Goal: Information Seeking & Learning: Learn about a topic

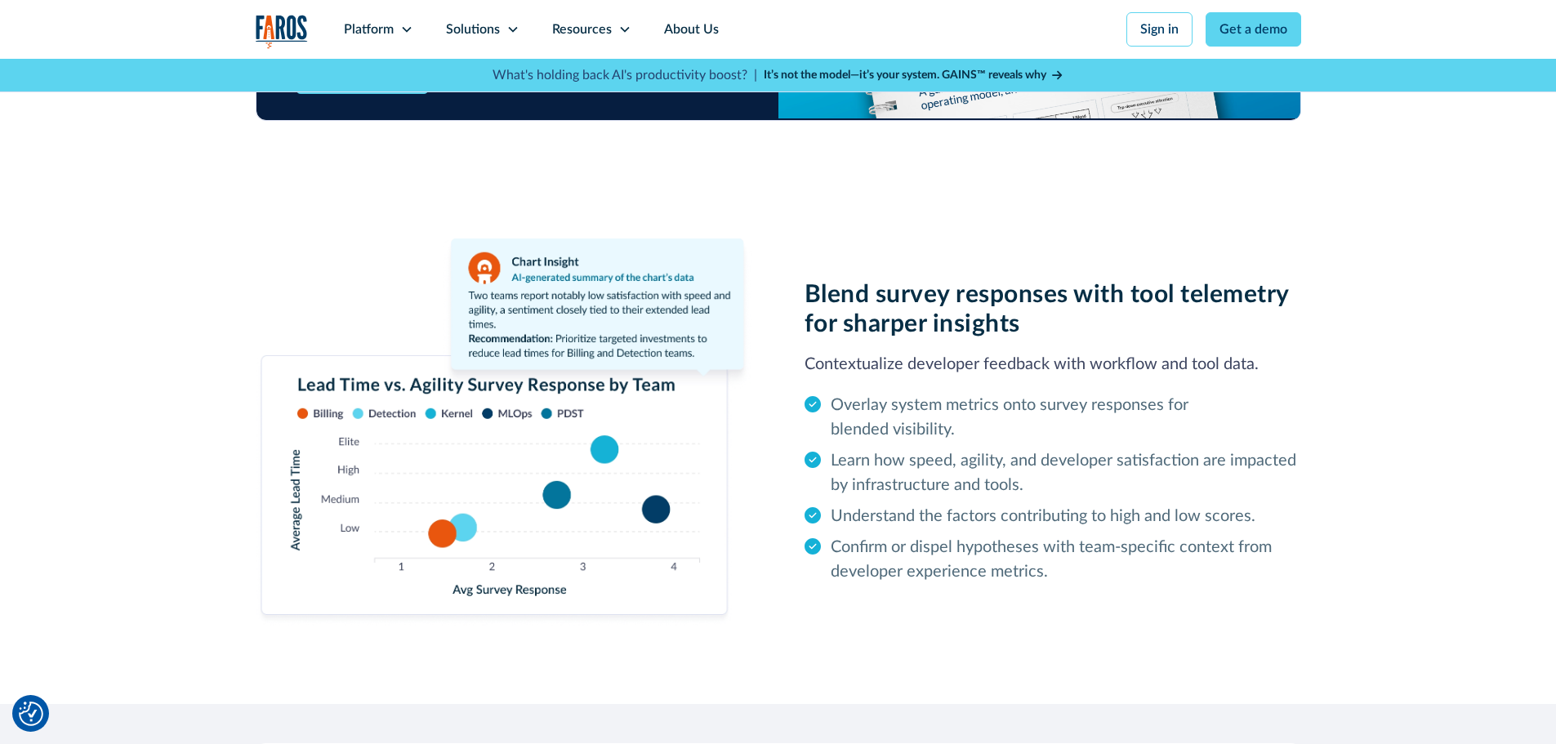
scroll to position [2123, 0]
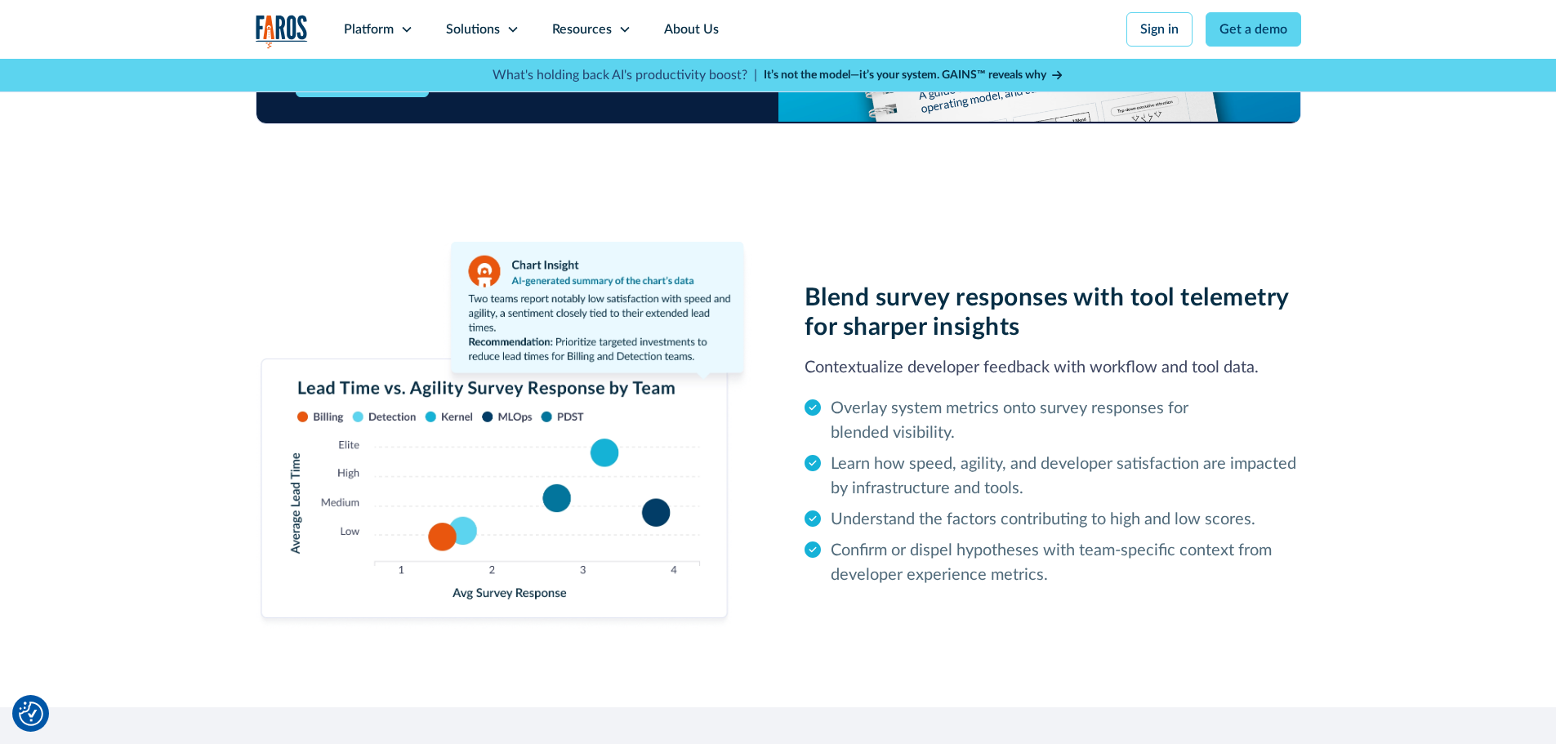
click at [256, 341] on img at bounding box center [504, 435] width 496 height 387
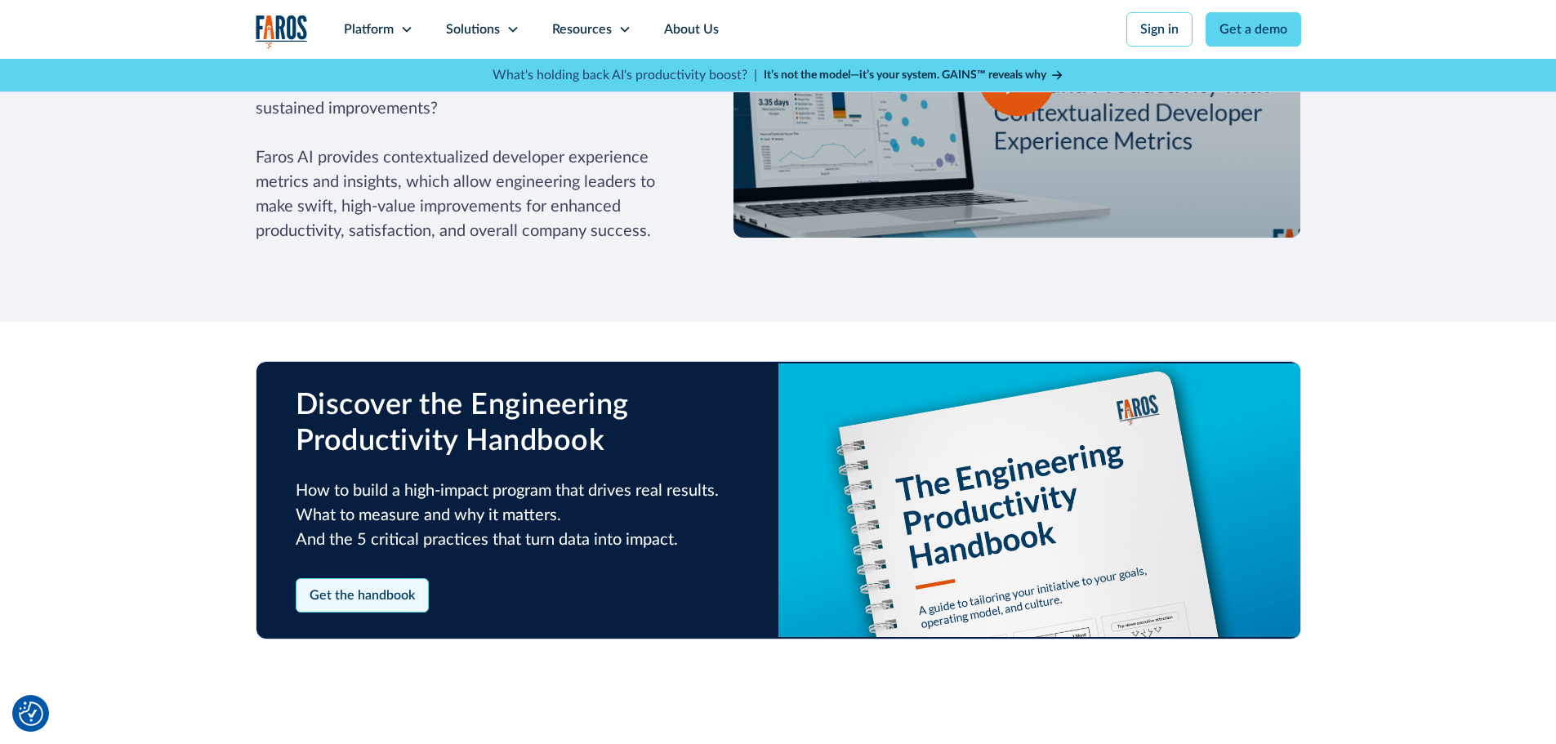
scroll to position [1388, 0]
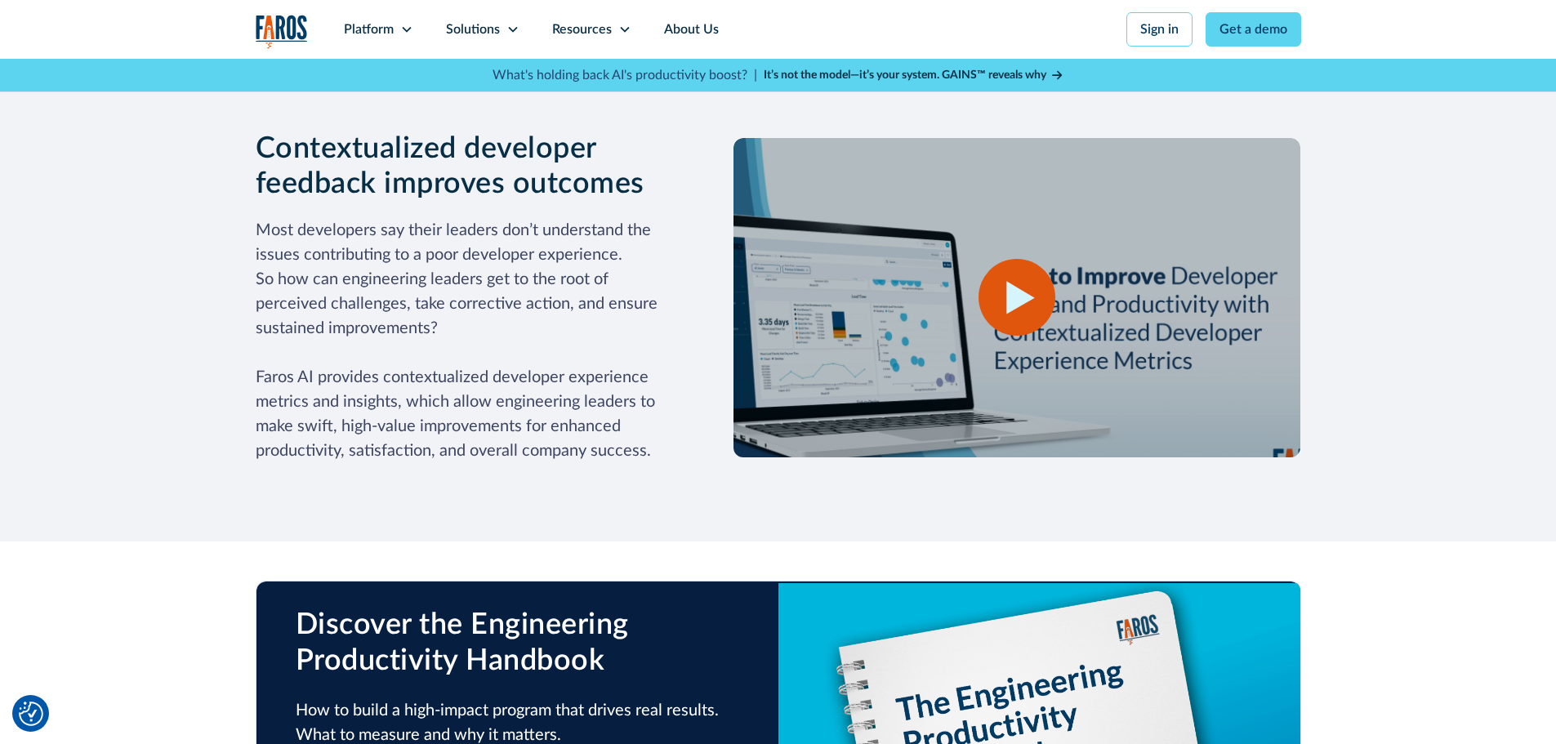
click at [338, 387] on p "Most developers say their leaders don’t understand the issues contributing to a…" at bounding box center [468, 340] width 425 height 245
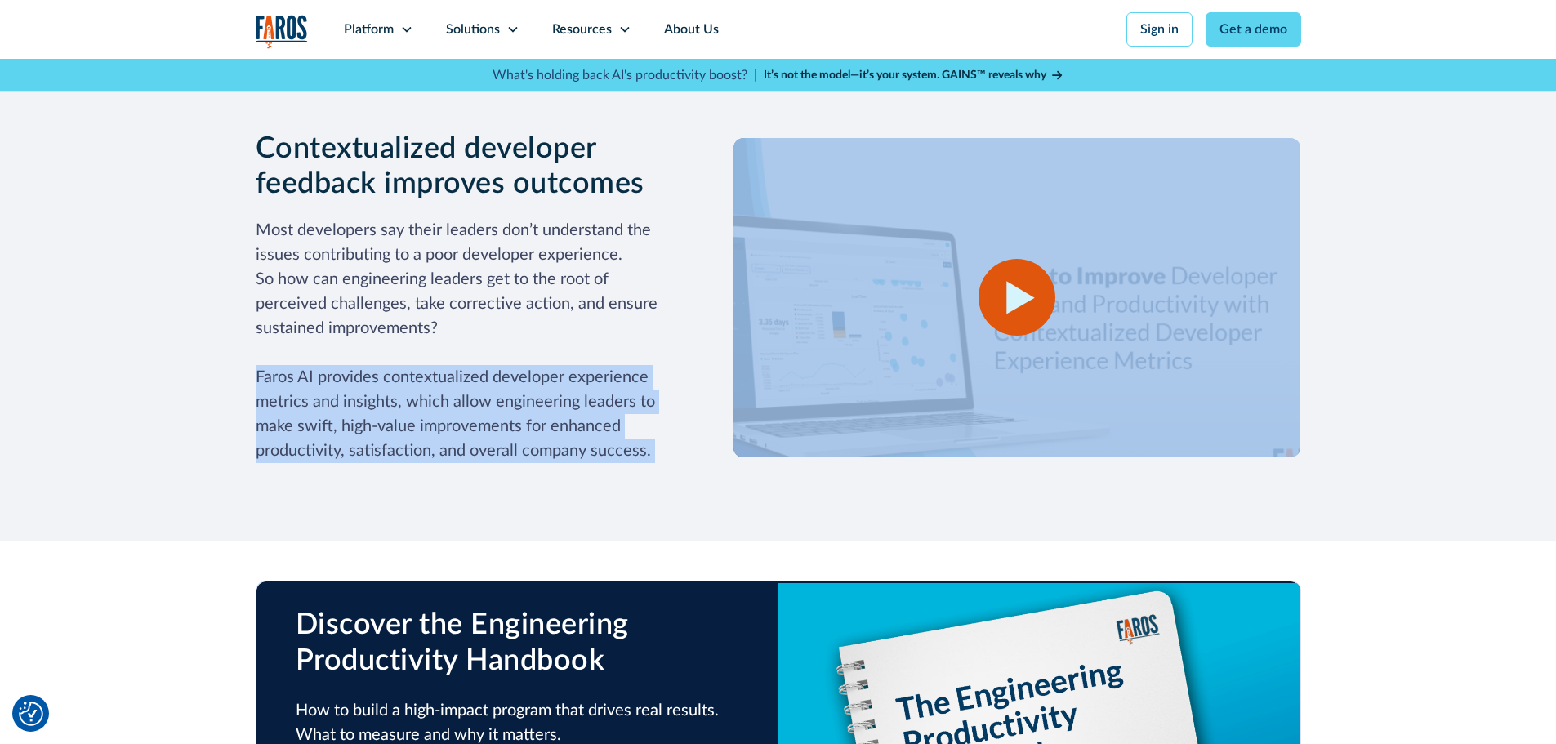
click at [338, 387] on p "Most developers say their leaders don’t understand the issues contributing to a…" at bounding box center [468, 340] width 425 height 245
click at [283, 379] on p "Most developers say their leaders don’t understand the issues contributing to a…" at bounding box center [468, 340] width 425 height 245
drag, startPoint x: 283, startPoint y: 379, endPoint x: 652, endPoint y: 443, distance: 373.9
click at [652, 443] on p "Most developers say their leaders don’t understand the issues contributing to a…" at bounding box center [468, 340] width 425 height 245
click at [652, 445] on p "Most developers say their leaders don’t understand the issues contributing to a…" at bounding box center [468, 340] width 425 height 245
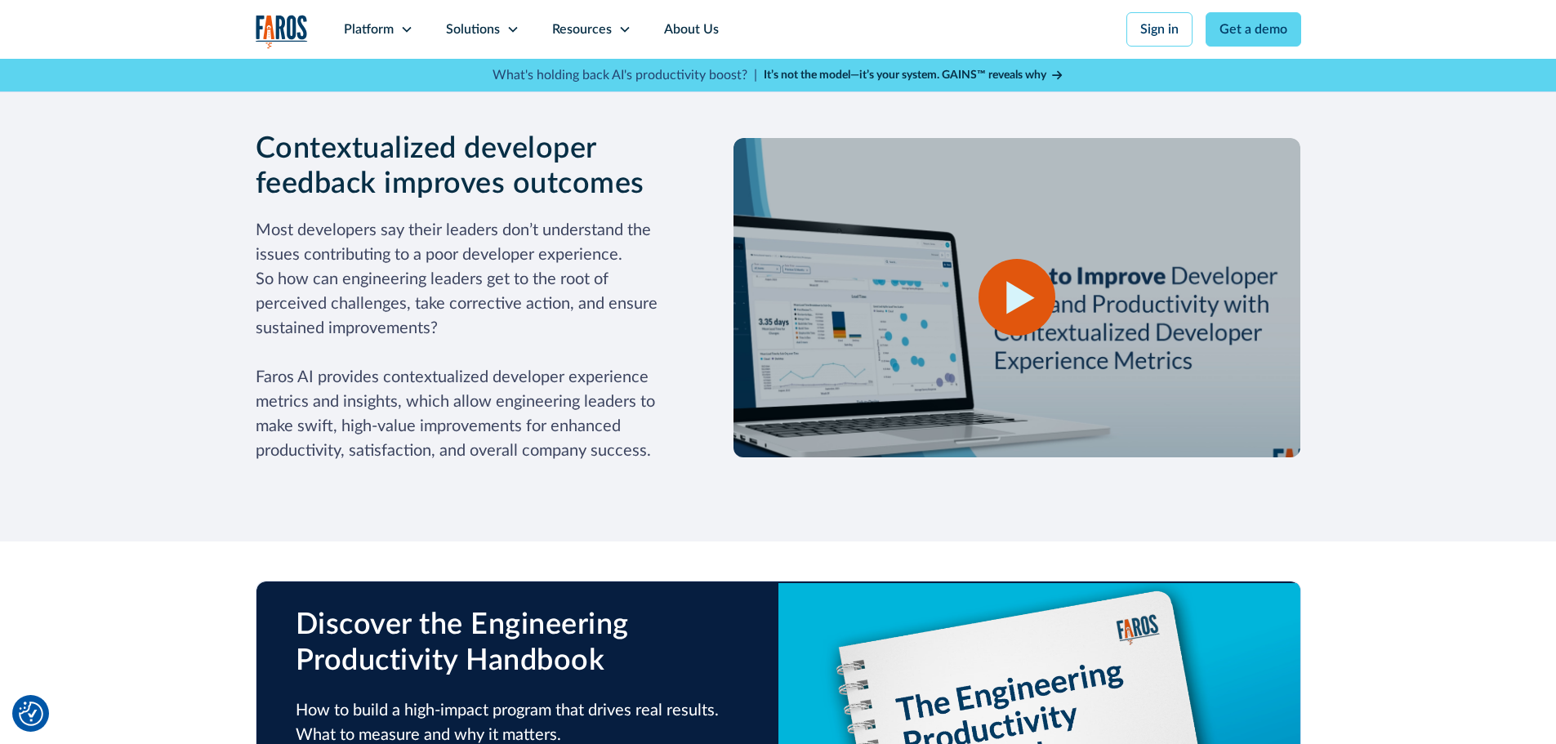
click at [291, 233] on p "Most developers say their leaders don’t understand the issues contributing to a…" at bounding box center [468, 340] width 425 height 245
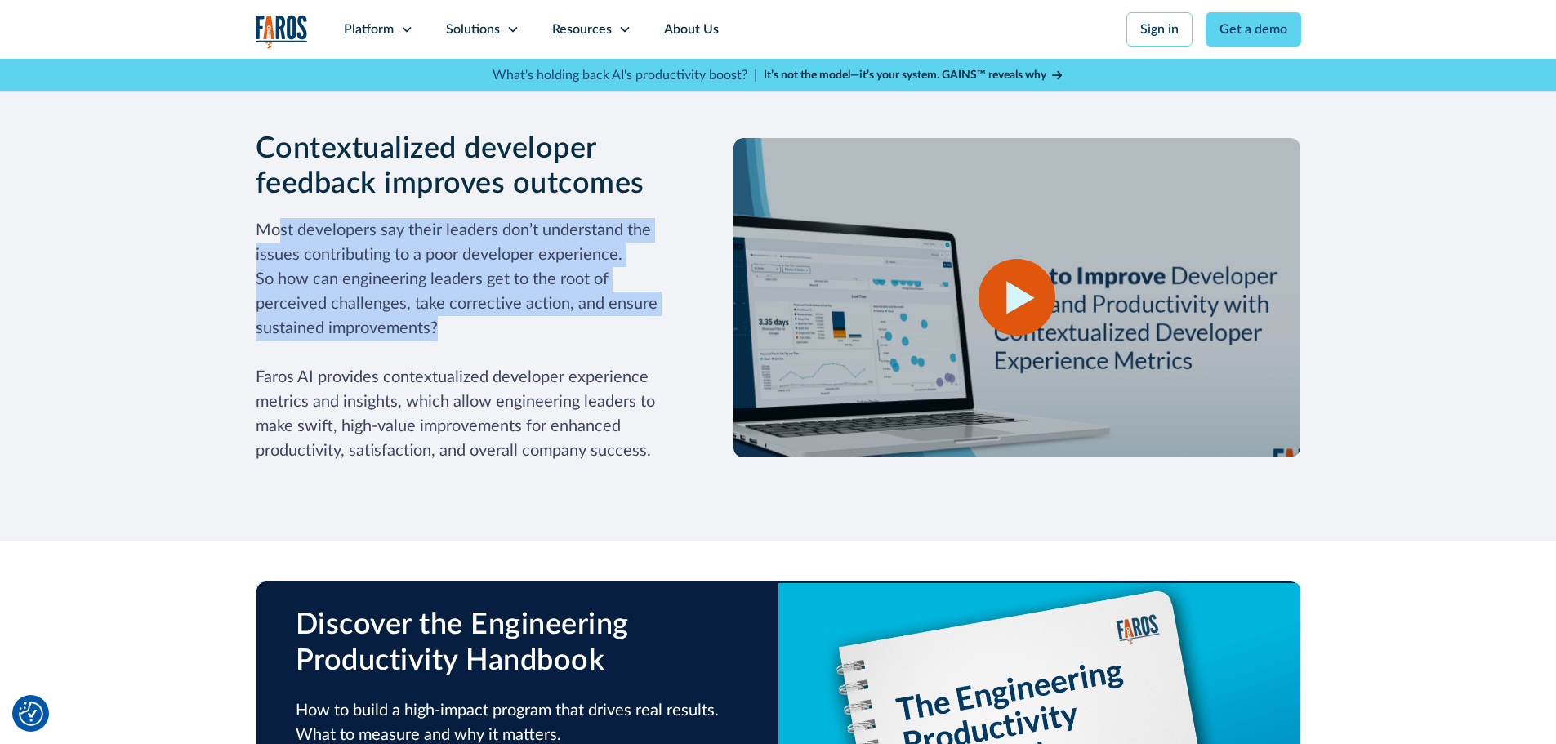
drag, startPoint x: 309, startPoint y: 230, endPoint x: 483, endPoint y: 323, distance: 196.9
click at [483, 323] on p "Most developers say their leaders don’t understand the issues contributing to a…" at bounding box center [468, 340] width 425 height 245
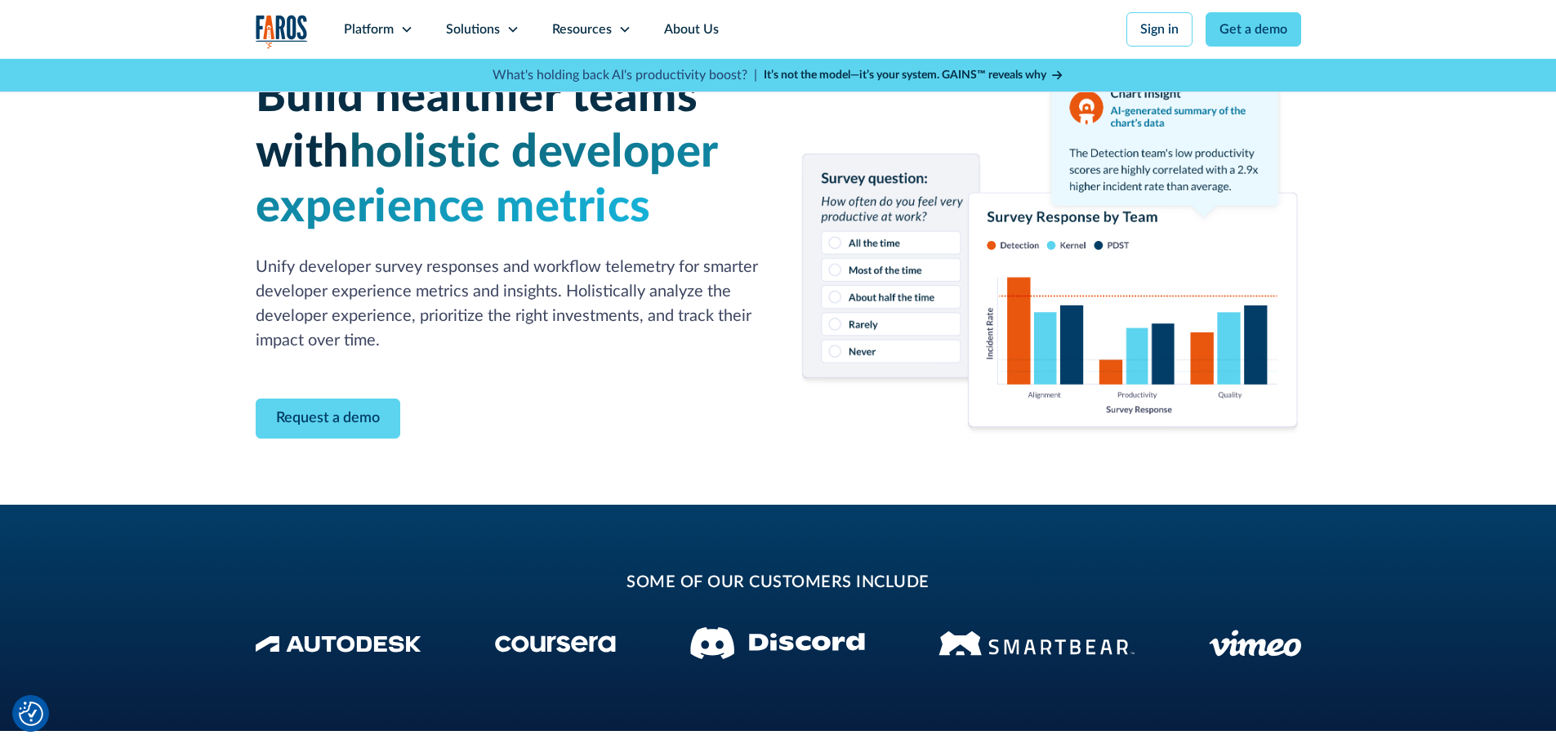
scroll to position [0, 0]
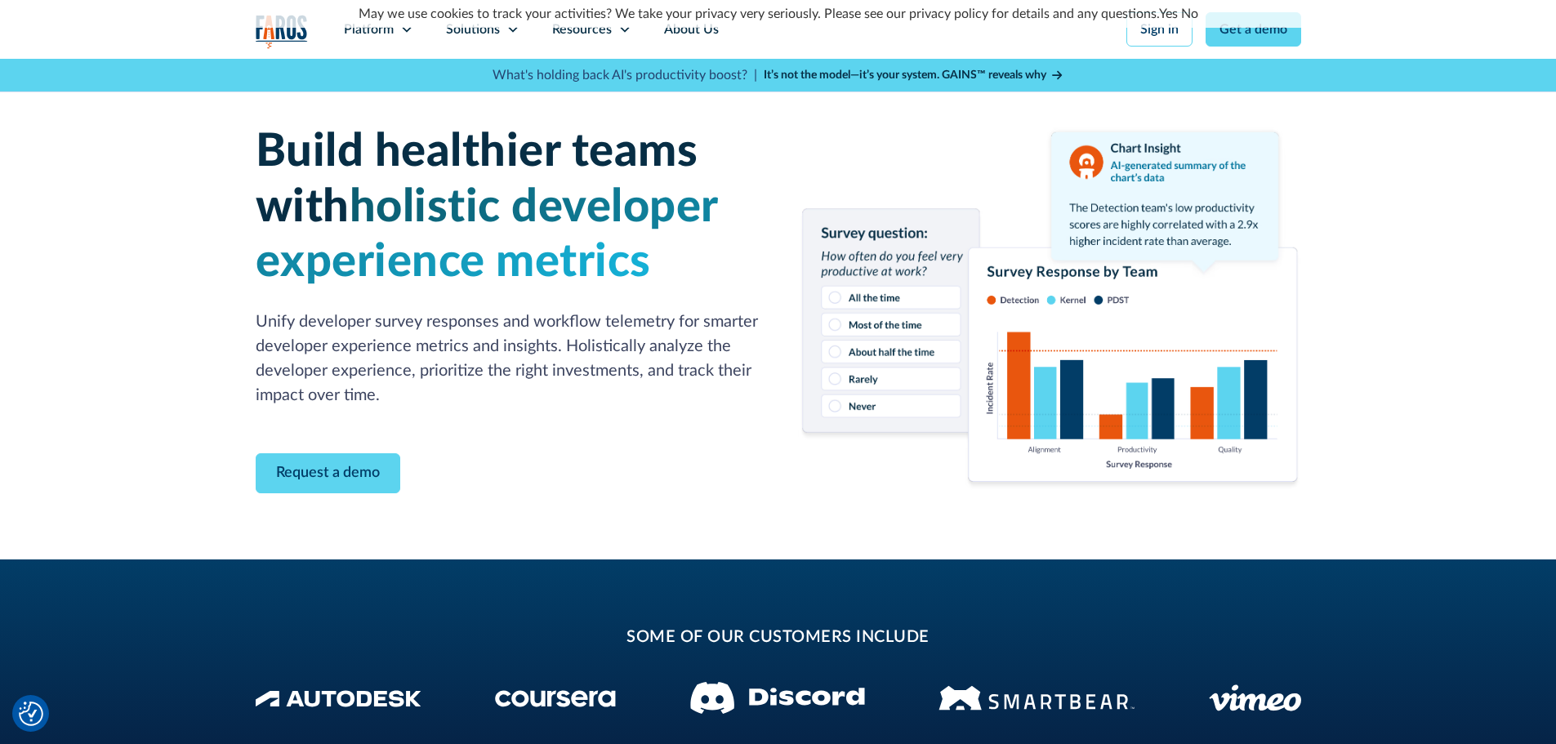
drag, startPoint x: 748, startPoint y: 630, endPoint x: 684, endPoint y: 244, distance: 391.4
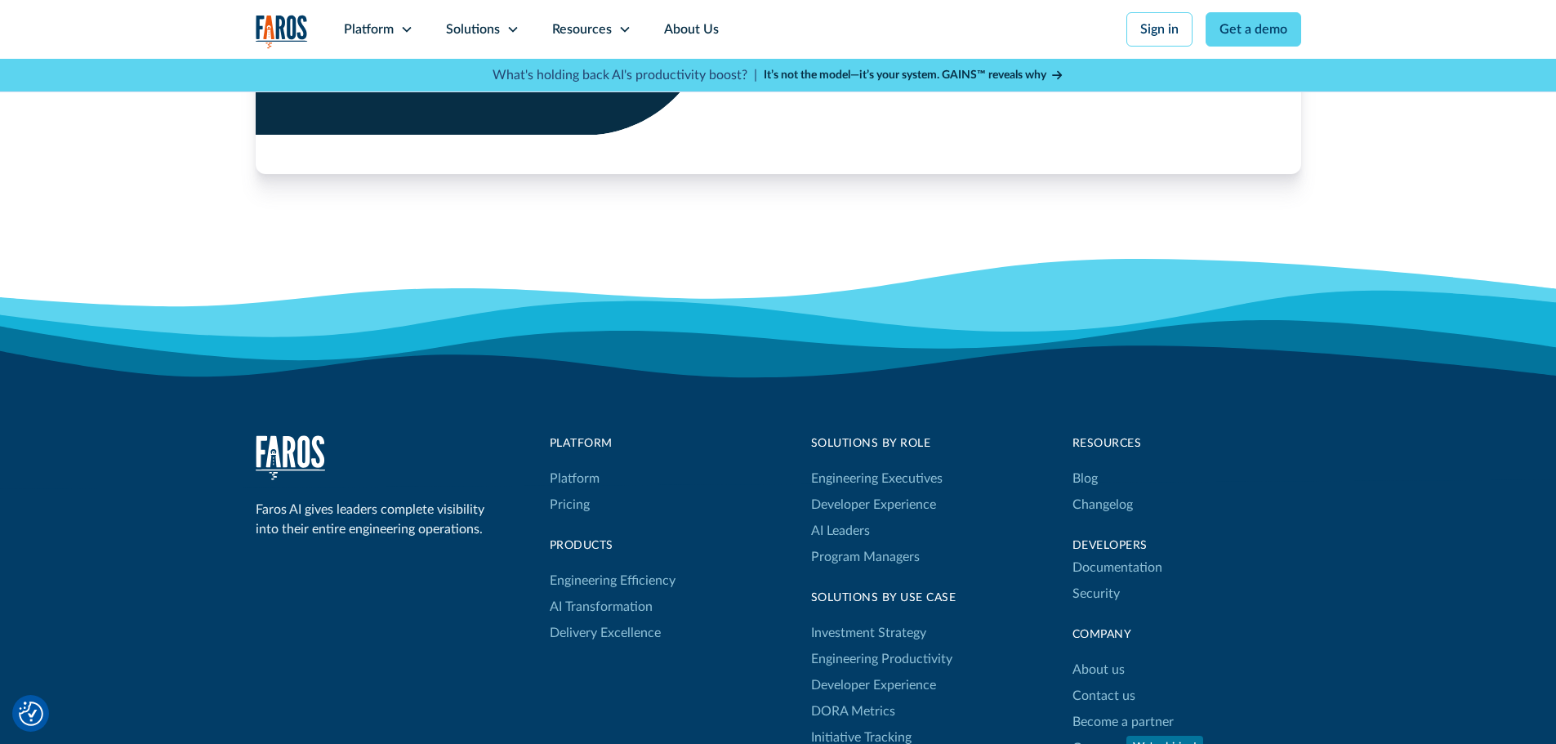
scroll to position [3348, 0]
